Goal: Task Accomplishment & Management: Complete application form

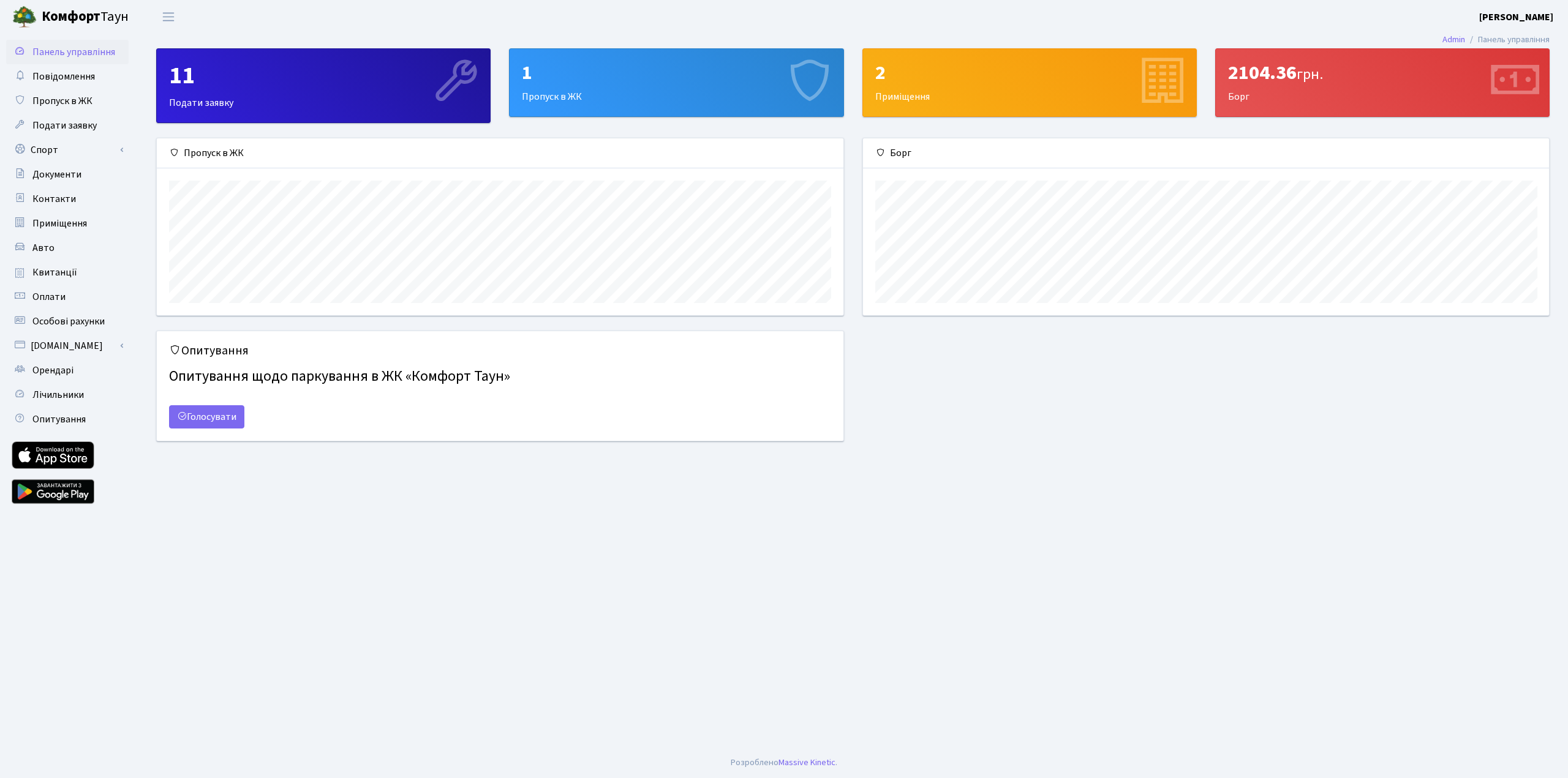
scroll to position [177, 686]
click at [47, 146] on link "Спорт" at bounding box center [67, 149] width 122 height 24
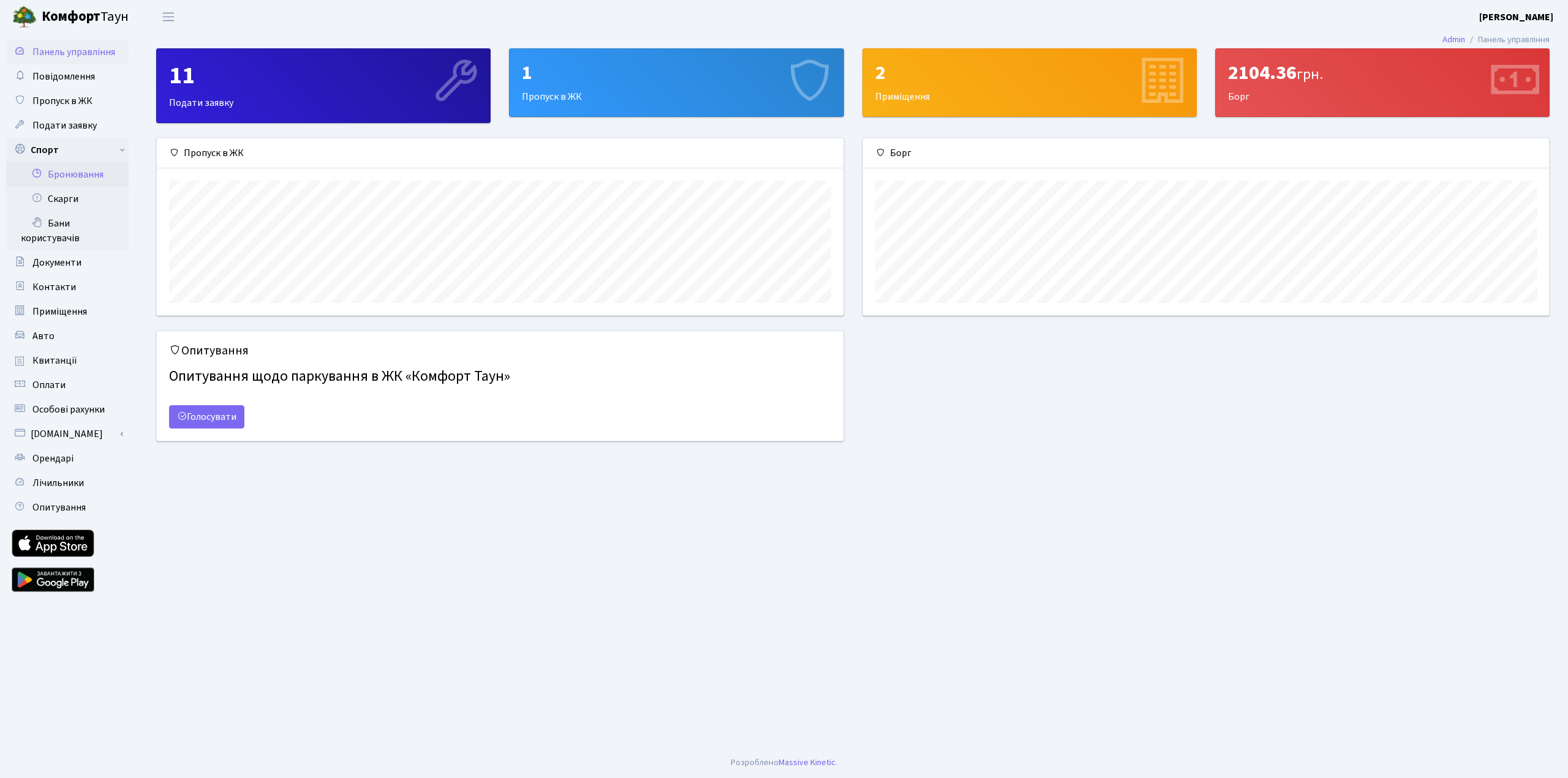
click at [66, 175] on link "Бронювання" at bounding box center [67, 175] width 122 height 24
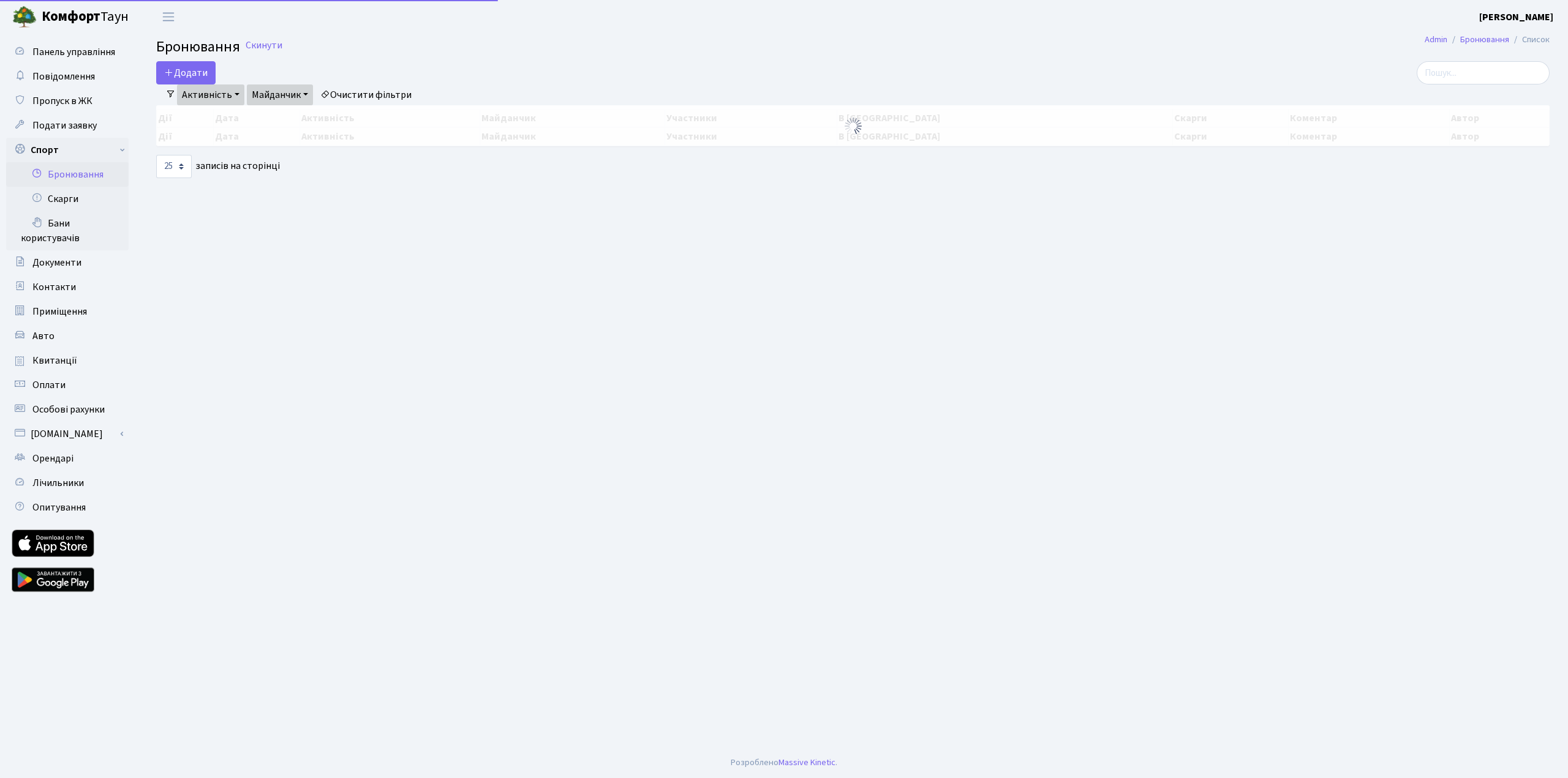
select select "25"
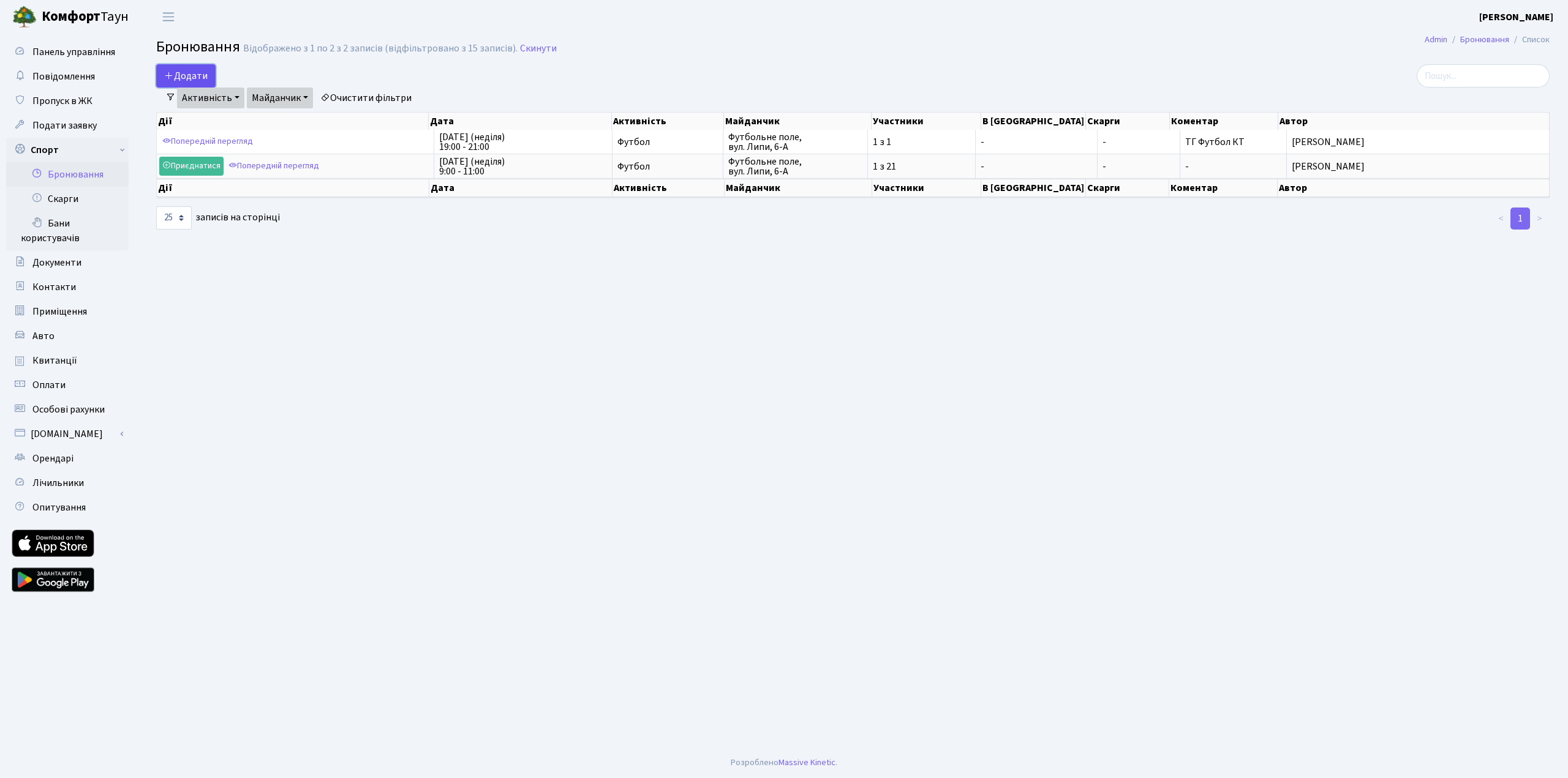
click at [188, 72] on button "Додати" at bounding box center [186, 76] width 60 height 23
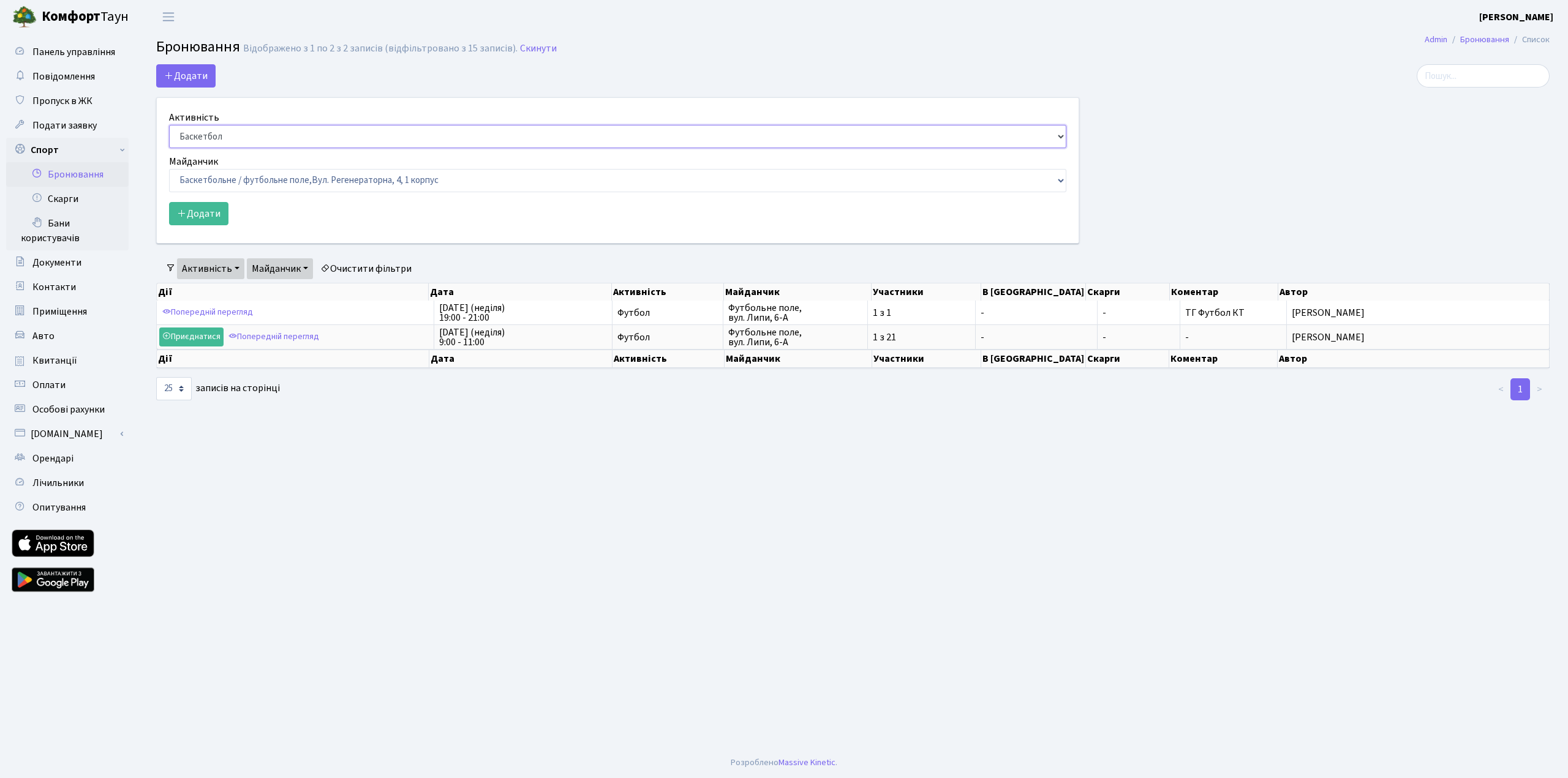
click at [223, 131] on select "Баскетбол Волейбол Йога Катання на роликах Настільний теніс Теніс Футбол Фітнес" at bounding box center [618, 136] width 897 height 23
select select "2"
click at [169, 125] on select "Баскетбол Волейбол Йога Катання на роликах Настільний теніс Теніс Футбол Фітнес" at bounding box center [618, 136] width 897 height 23
click at [242, 179] on select "Баскетбольне / футбольне поле, Вул. Регенераторна, 4, 1 корпус Баскетбольне пол…" at bounding box center [618, 180] width 897 height 23
select select "10"
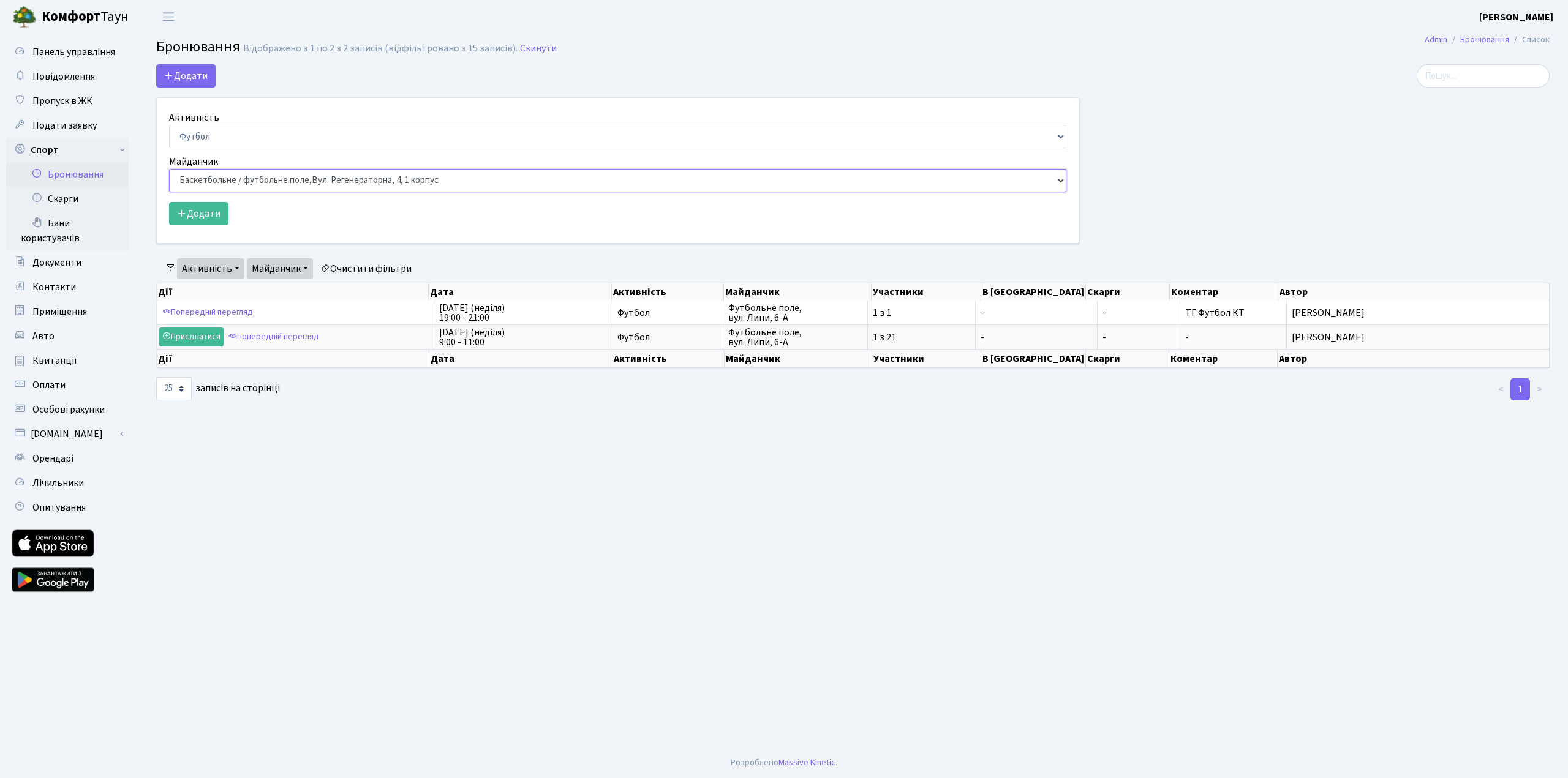
click at [169, 169] on select "Баскетбольне / футбольне поле, Вул. Регенераторна, 4, 1 корпус Баскетбольне пол…" at bounding box center [618, 180] width 897 height 23
click at [206, 212] on button "Додати" at bounding box center [199, 213] width 60 height 23
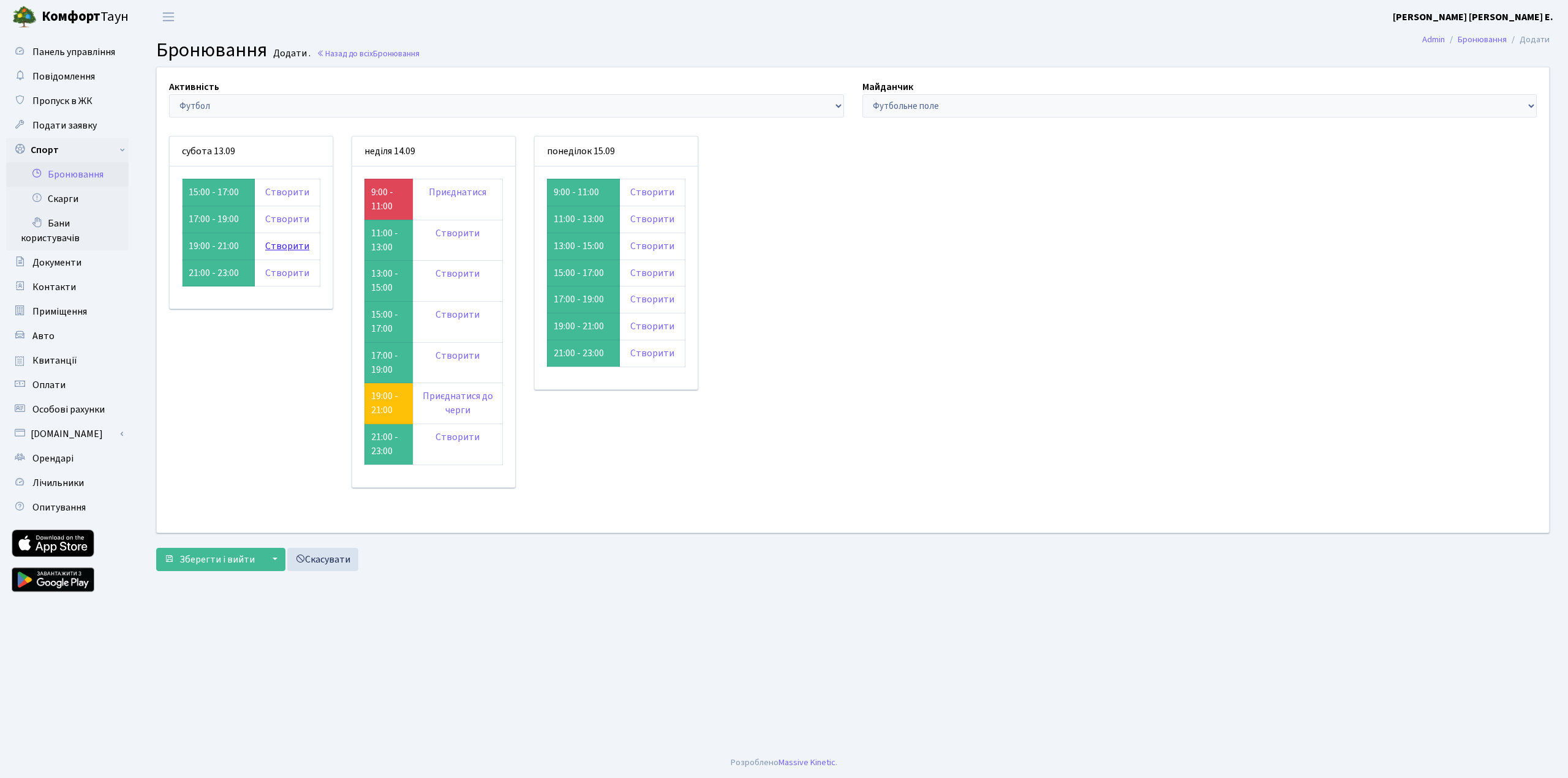
click at [287, 245] on link "Створити" at bounding box center [287, 246] width 44 height 13
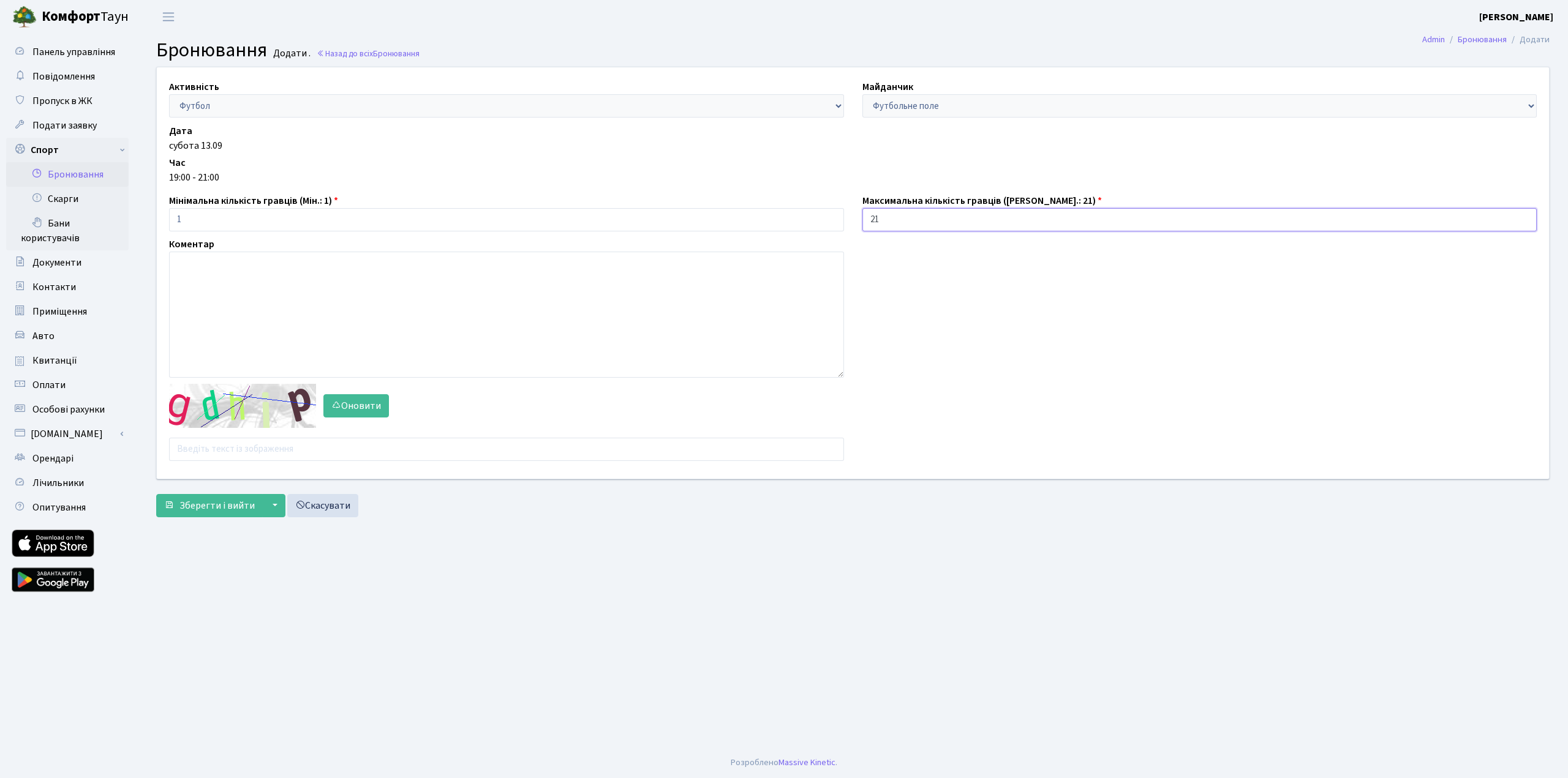
drag, startPoint x: 905, startPoint y: 223, endPoint x: 823, endPoint y: 228, distance: 82.2
click at [823, 228] on div "Активність - Баскетбол Волейбол Йога Катання на роликах Настільний теніс Теніс …" at bounding box center [852, 273] width 1410 height 411
type input "1"
click at [336, 296] on textarea at bounding box center [506, 314] width 675 height 126
click at [222, 460] on input "text" at bounding box center [506, 449] width 675 height 23
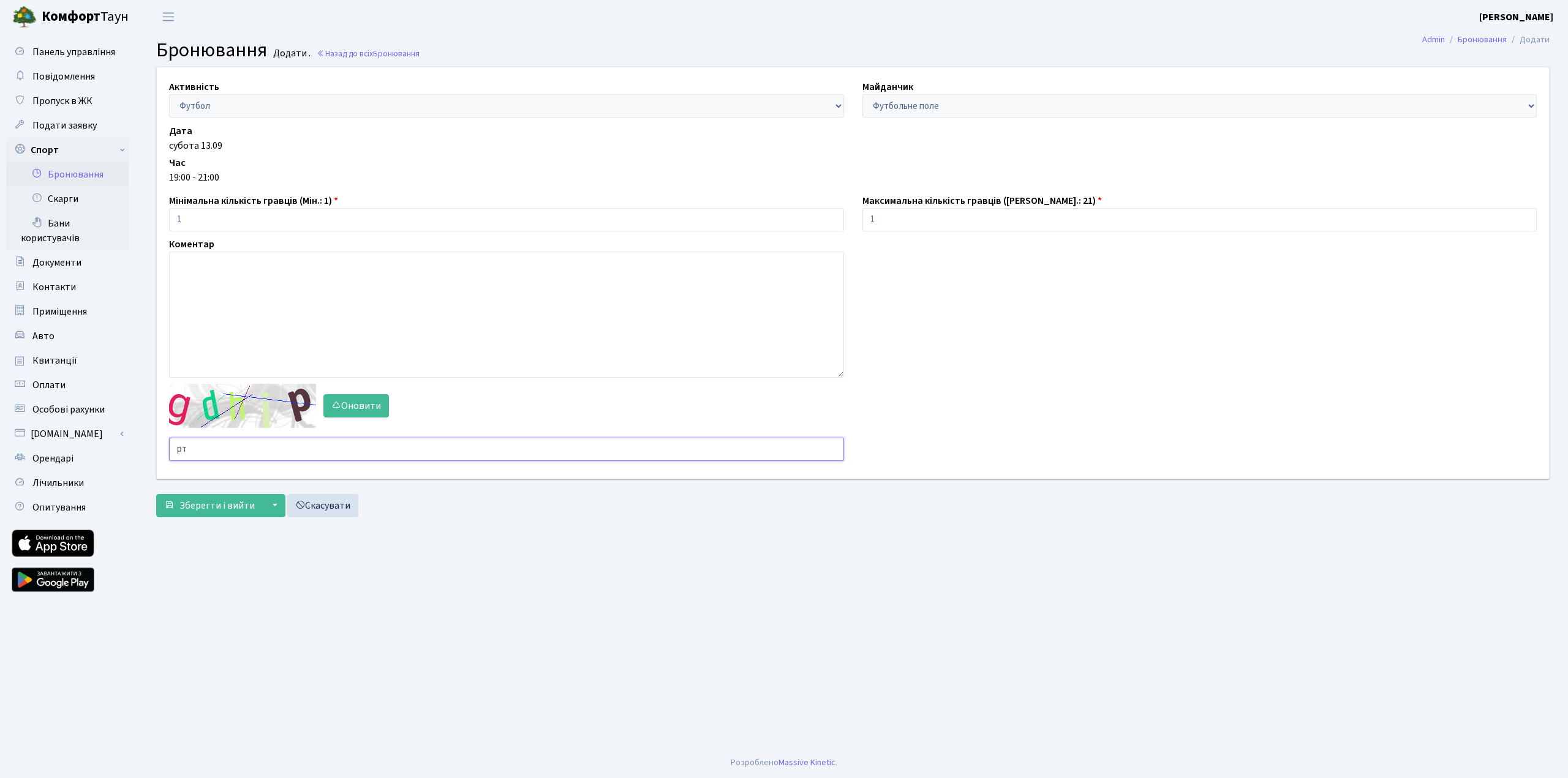
type input "р"
type input "hnxnj"
click at [191, 503] on span "Зберегти і вийти" at bounding box center [217, 505] width 76 height 13
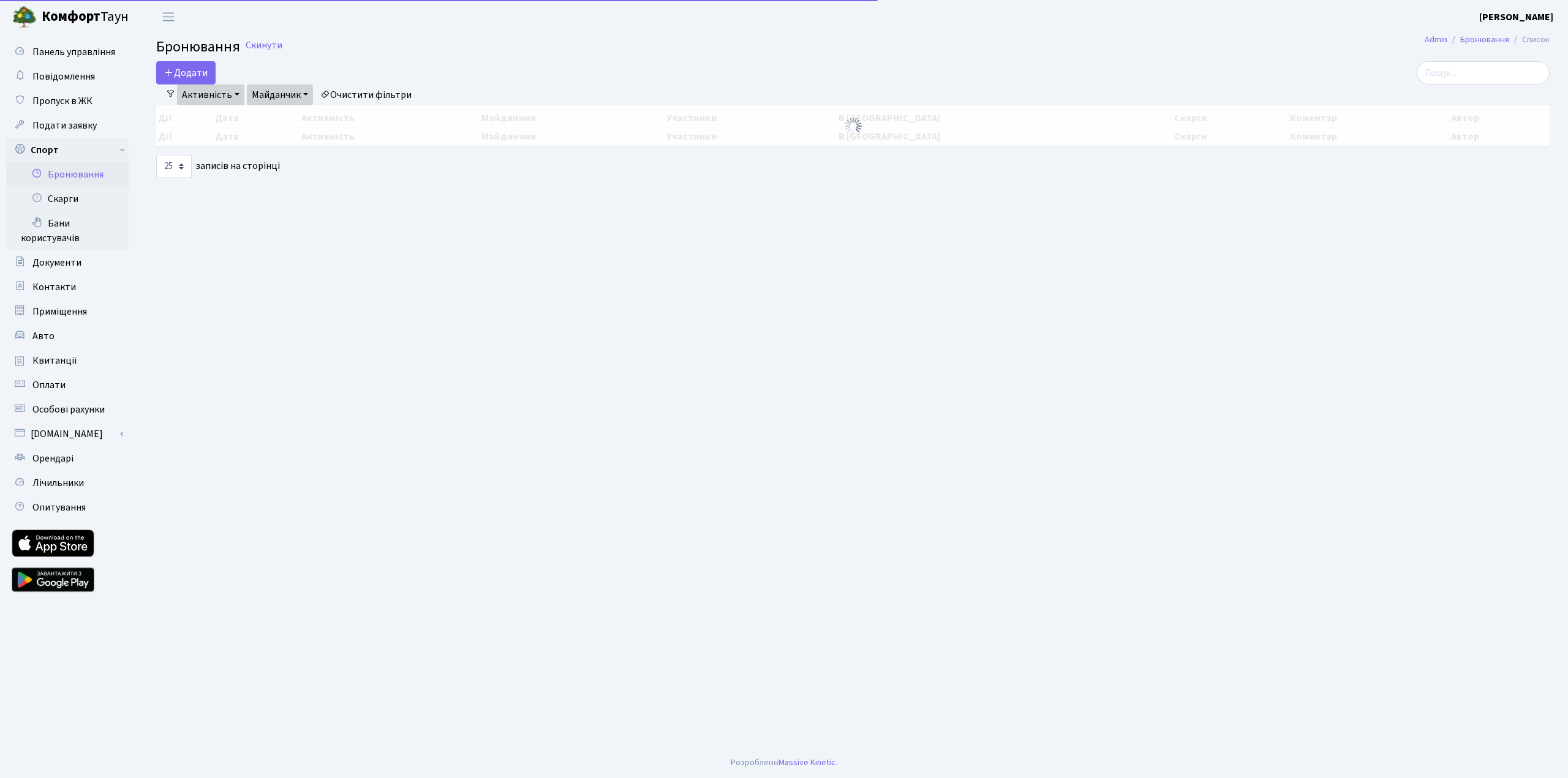
select select "25"
